Goal: Information Seeking & Learning: Learn about a topic

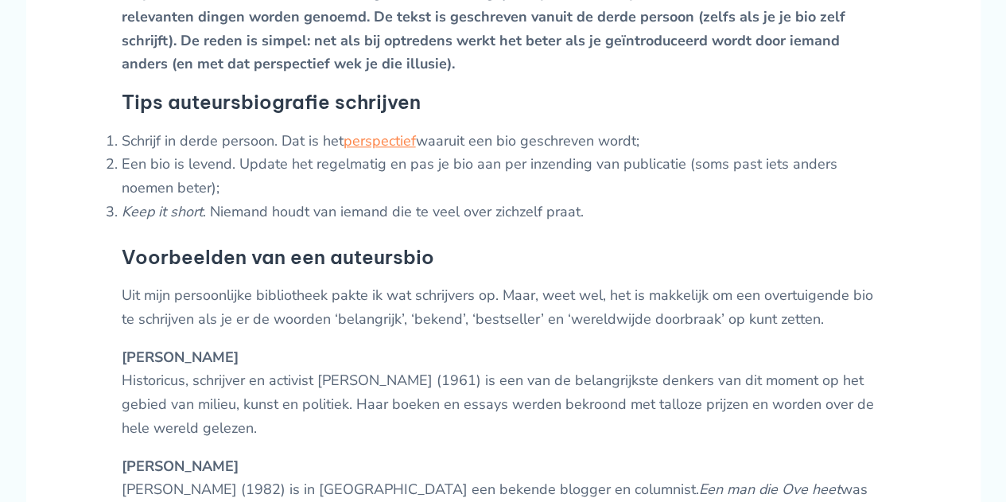
scroll to position [1113, 0]
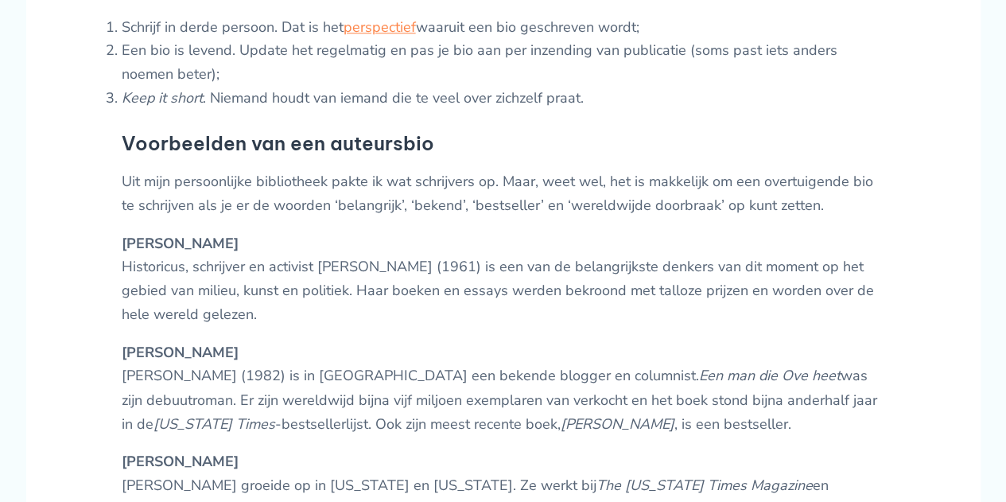
drag, startPoint x: 396, startPoint y: 86, endPoint x: 477, endPoint y: 95, distance: 81.6
click at [477, 86] on li "Een bio is levend. Update het regelmatig en pas je bio aan per inzending van pu…" at bounding box center [503, 62] width 763 height 47
click at [810, 111] on li "Keep it short . Niemand houdt van iemand die te veel over zichzelf praat." at bounding box center [503, 99] width 763 height 24
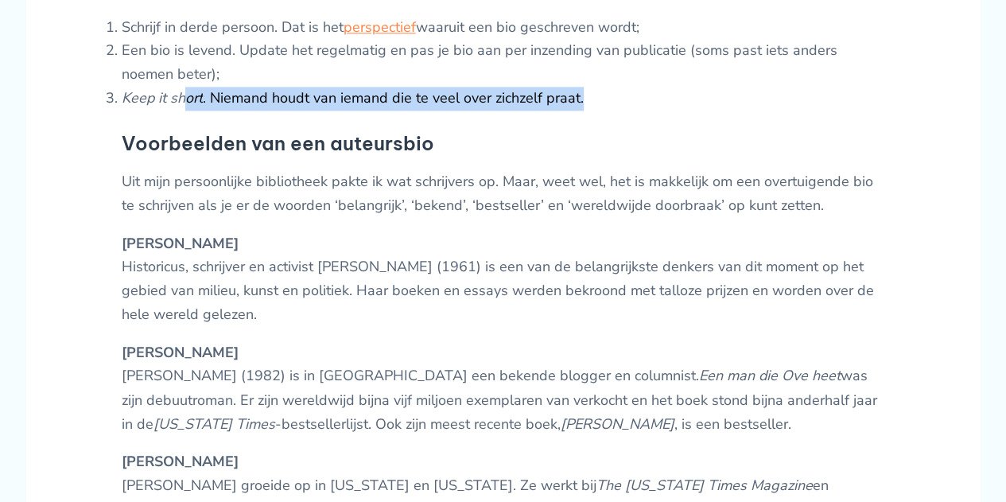
drag, startPoint x: 366, startPoint y: 122, endPoint x: 630, endPoint y: 125, distance: 264.0
click at [628, 111] on li "Keep it short . Niemand houdt van iemand die te veel over zichzelf praat." at bounding box center [503, 99] width 763 height 24
click at [630, 111] on li "Keep it short . Niemand houdt van iemand die te veel over zichzelf praat." at bounding box center [503, 99] width 763 height 24
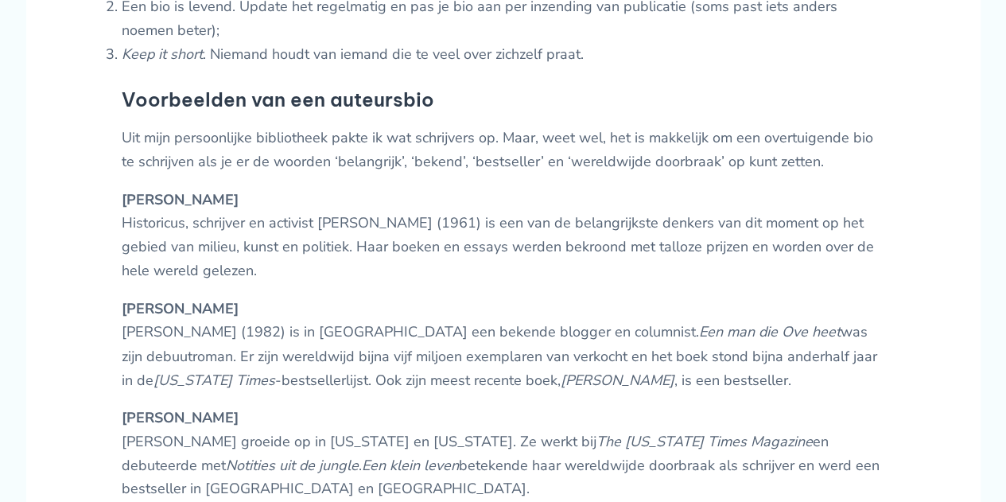
scroll to position [1272, 0]
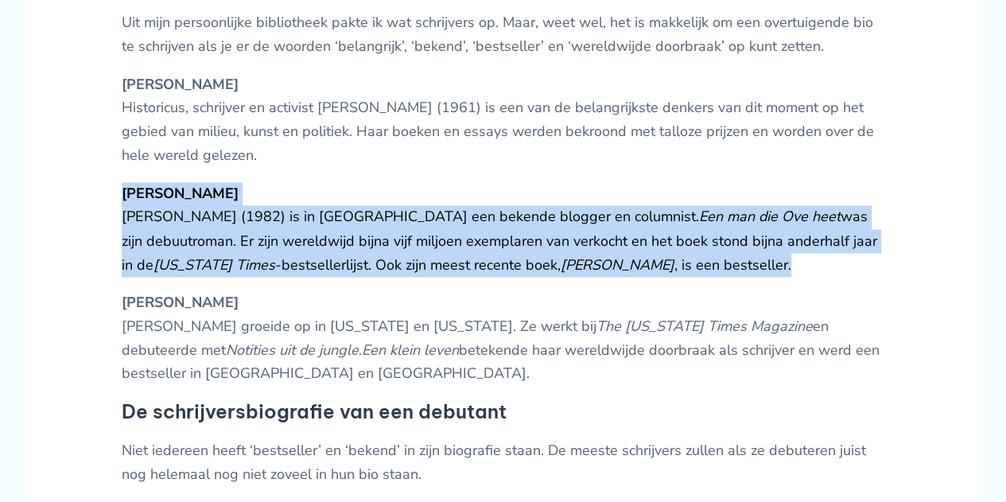
drag, startPoint x: 731, startPoint y: 282, endPoint x: 80, endPoint y: 219, distance: 654.2
click at [727, 276] on p "[PERSON_NAME] [PERSON_NAME] (1982) is in [GEOGRAPHIC_DATA] een bekende blogger …" at bounding box center [503, 229] width 763 height 95
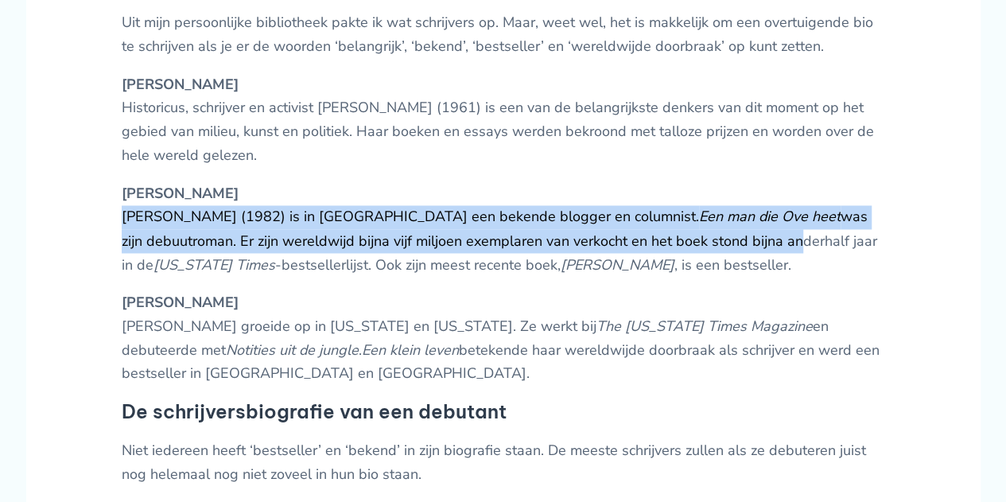
drag, startPoint x: 754, startPoint y: 271, endPoint x: 67, endPoint y: 241, distance: 687.7
drag, startPoint x: 344, startPoint y: 248, endPoint x: 403, endPoint y: 257, distance: 60.3
click at [344, 248] on p "[PERSON_NAME] [PERSON_NAME] (1982) is in [GEOGRAPHIC_DATA] een bekende blogger …" at bounding box center [503, 229] width 763 height 95
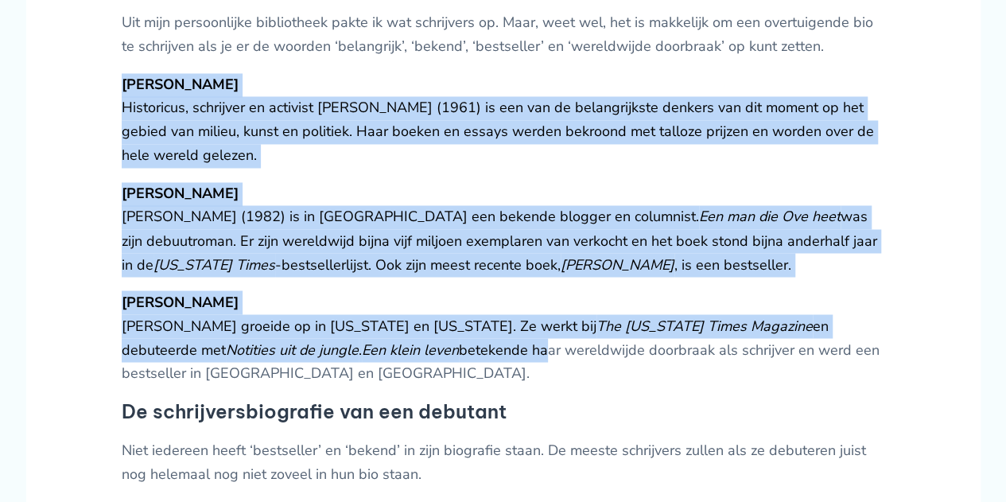
drag, startPoint x: 441, startPoint y: 382, endPoint x: 115, endPoint y: 108, distance: 426.1
